Goal: Task Accomplishment & Management: Complete application form

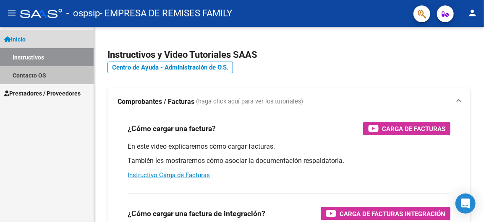
click at [49, 80] on link "Contacto OS" at bounding box center [47, 75] width 94 height 18
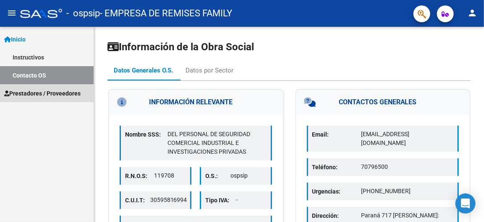
click at [49, 89] on span "Prestadores / Proveedores" at bounding box center [42, 93] width 76 height 9
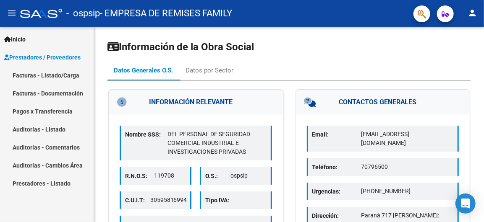
click at [53, 75] on link "Facturas - Listado/Carga" at bounding box center [47, 75] width 94 height 18
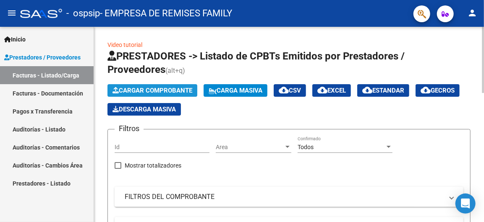
click at [159, 90] on span "Cargar Comprobante" at bounding box center [152, 91] width 80 height 8
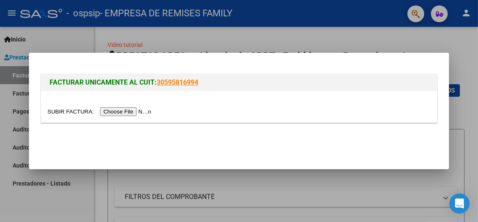
click at [154, 112] on input "file" at bounding box center [100, 111] width 106 height 9
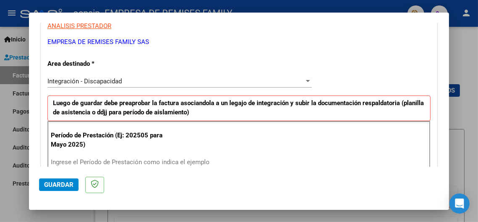
scroll to position [203, 0]
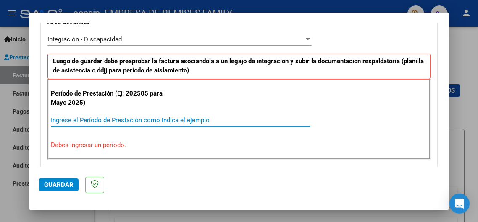
click at [94, 119] on input "Ingrese el Período de Prestación como indica el ejemplo" at bounding box center [180, 121] width 259 height 8
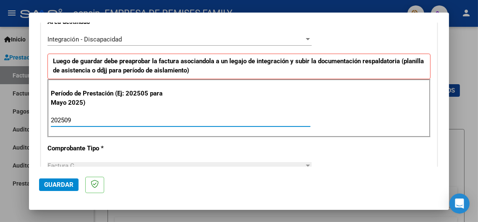
scroll to position [245, 0]
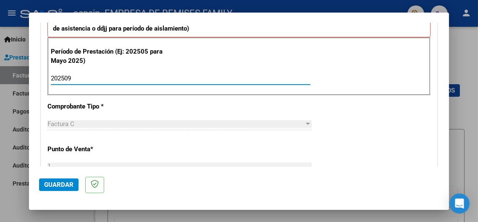
type input "202509"
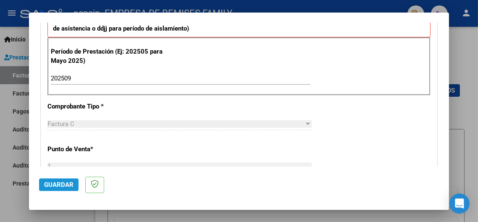
click at [63, 186] on span "Guardar" at bounding box center [58, 185] width 29 height 8
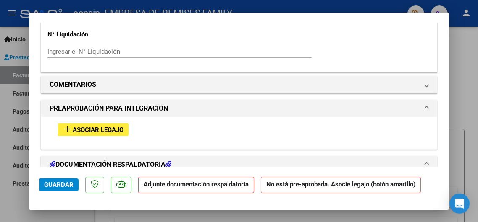
scroll to position [714, 0]
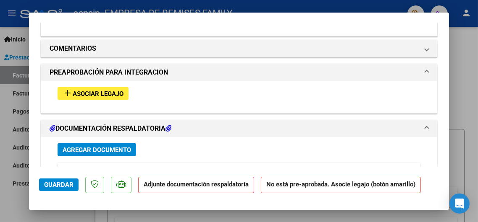
click at [117, 95] on span "Asociar Legajo" at bounding box center [98, 94] width 51 height 8
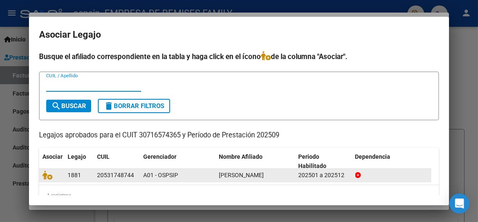
click at [84, 173] on div "1881" at bounding box center [79, 176] width 23 height 10
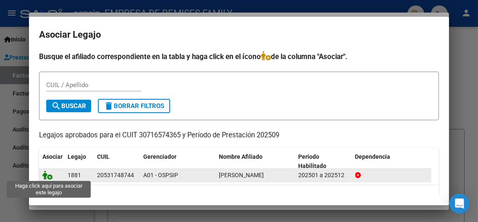
click at [44, 175] on icon at bounding box center [47, 175] width 10 height 9
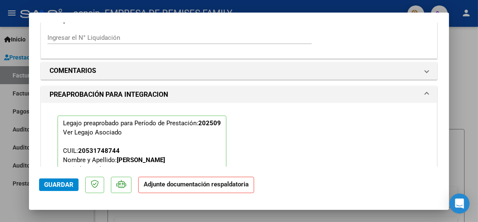
scroll to position [735, 0]
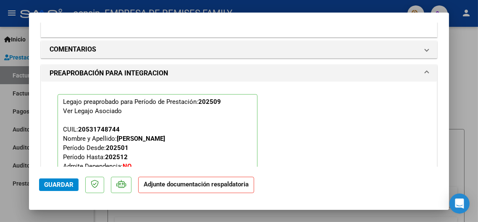
click at [62, 187] on span "Guardar" at bounding box center [58, 185] width 29 height 8
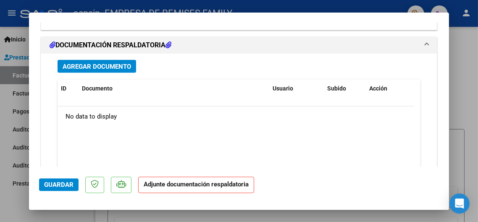
scroll to position [903, 0]
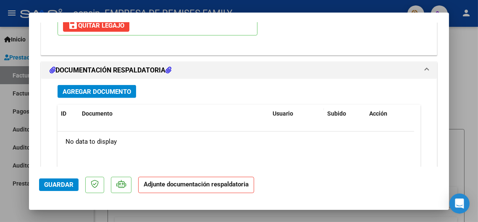
click at [128, 90] on span "Agregar Documento" at bounding box center [97, 92] width 68 height 8
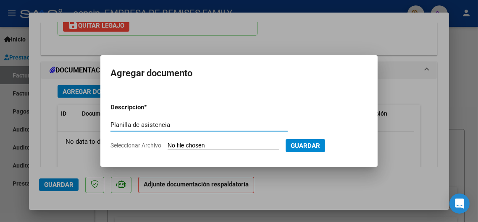
type input "Planilla de asistencia"
click at [223, 144] on input "Seleccionar Archivo" at bounding box center [222, 146] width 111 height 8
type input "C:\fakepath\1885.jpeg"
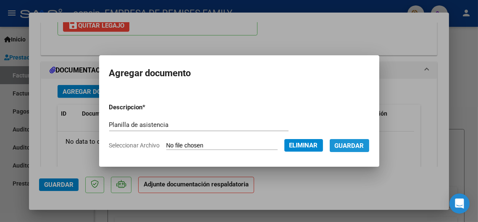
click at [358, 145] on span "Guardar" at bounding box center [349, 146] width 29 height 8
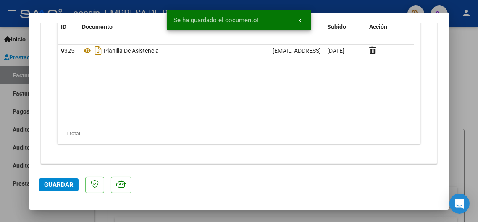
scroll to position [991, 0]
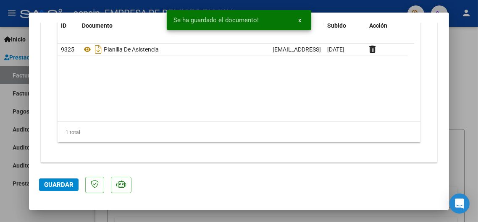
click at [68, 186] on span "Guardar" at bounding box center [58, 185] width 29 height 8
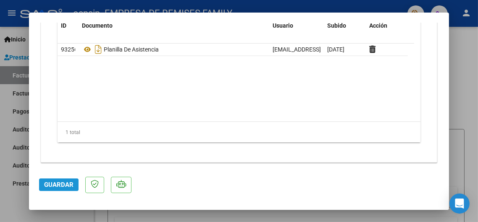
click at [58, 183] on span "Guardar" at bounding box center [58, 185] width 29 height 8
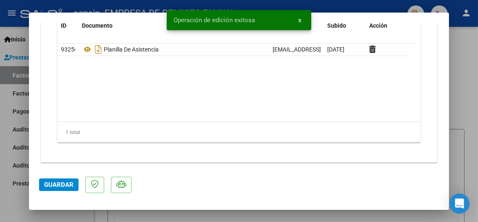
click at [16, 150] on div at bounding box center [239, 111] width 478 height 222
type input "$ 0,00"
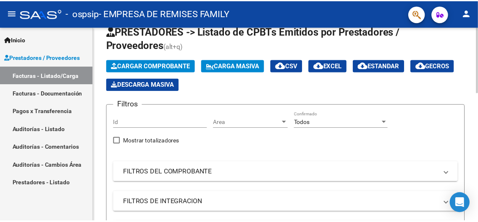
scroll to position [42, 0]
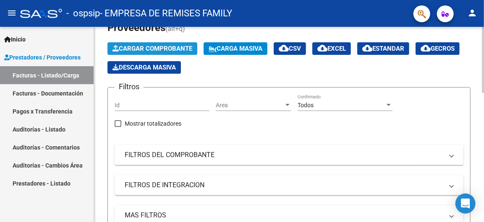
click at [163, 49] on span "Cargar Comprobante" at bounding box center [152, 49] width 80 height 8
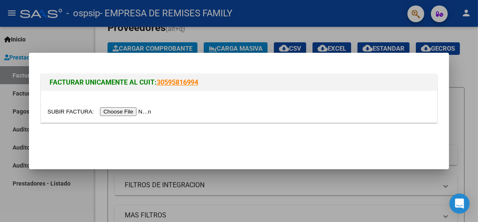
click at [154, 112] on input "file" at bounding box center [100, 111] width 106 height 9
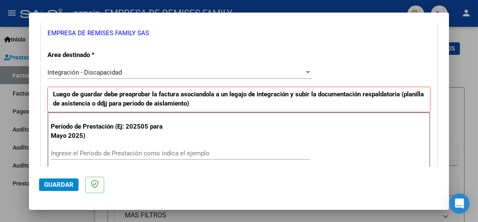
scroll to position [179, 0]
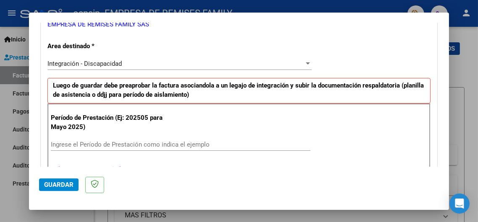
click at [89, 145] on input "Ingrese el Período de Prestación como indica el ejemplo" at bounding box center [180, 145] width 259 height 8
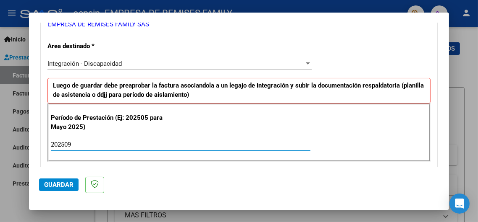
type input "202509"
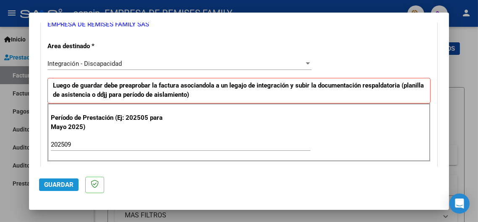
click at [65, 184] on span "Guardar" at bounding box center [58, 185] width 29 height 8
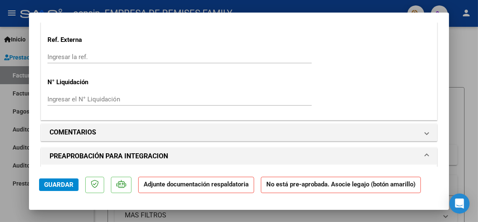
scroll to position [672, 0]
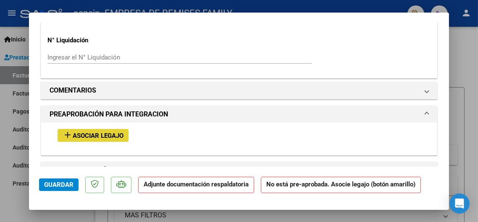
click at [112, 137] on span "Asociar Legajo" at bounding box center [98, 136] width 51 height 8
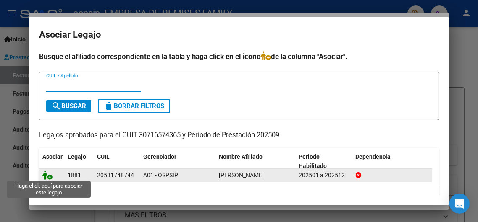
click at [49, 172] on icon at bounding box center [47, 175] width 10 height 9
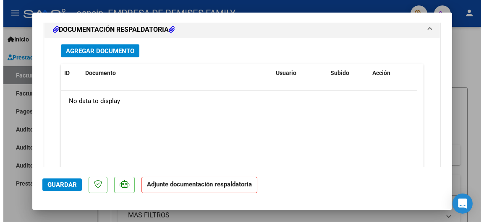
scroll to position [945, 0]
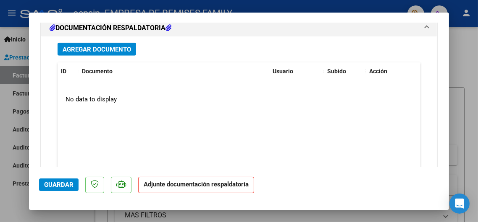
click at [112, 49] on span "Agregar Documento" at bounding box center [97, 50] width 68 height 8
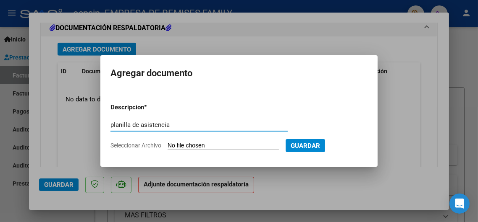
type input "planilla de asistencia"
click at [235, 147] on input "Seleccionar Archivo" at bounding box center [222, 146] width 111 height 8
type input "C:\fakepath\1886.jpeg"
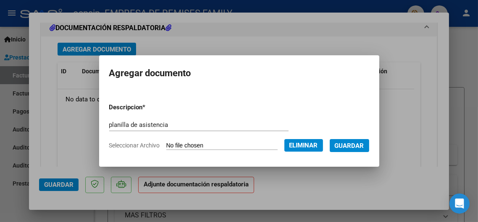
click at [351, 149] on span "Guardar" at bounding box center [349, 146] width 29 height 8
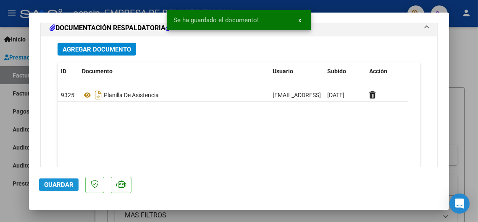
click at [68, 186] on span "Guardar" at bounding box center [58, 185] width 29 height 8
click at [11, 160] on div at bounding box center [239, 111] width 478 height 222
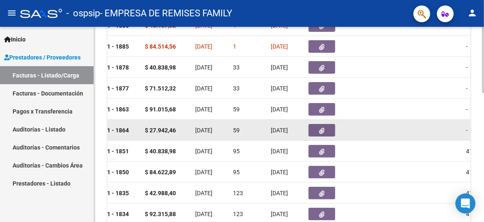
scroll to position [336, 0]
